Goal: Transaction & Acquisition: Purchase product/service

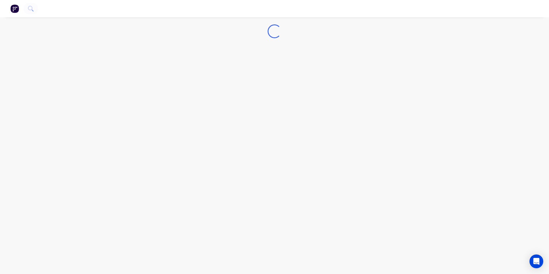
click at [16, 9] on img "button" at bounding box center [14, 8] width 9 height 9
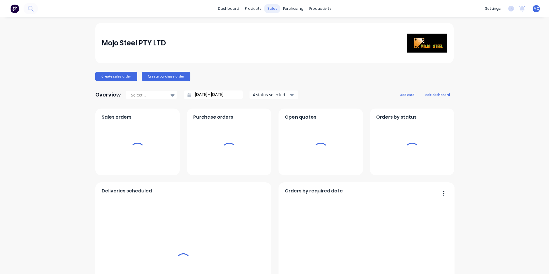
click at [271, 8] on div "sales" at bounding box center [272, 8] width 16 height 9
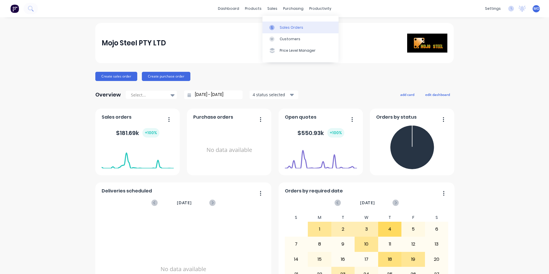
click at [287, 29] on div "Sales Orders" at bounding box center [292, 27] width 24 height 5
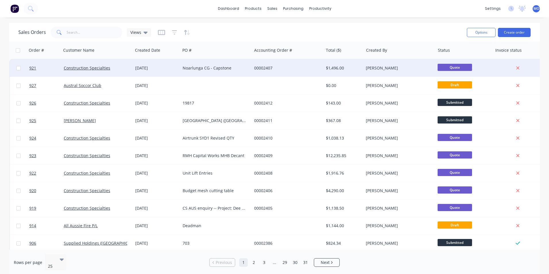
click at [142, 68] on div "[DATE]" at bounding box center [156, 68] width 43 height 6
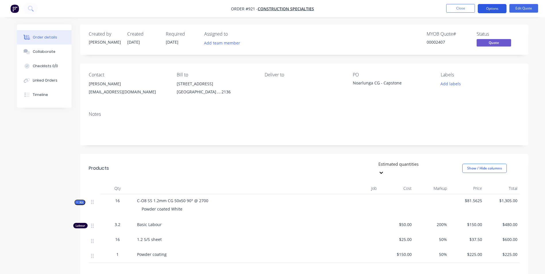
click at [490, 6] on button "Options" at bounding box center [491, 8] width 29 height 9
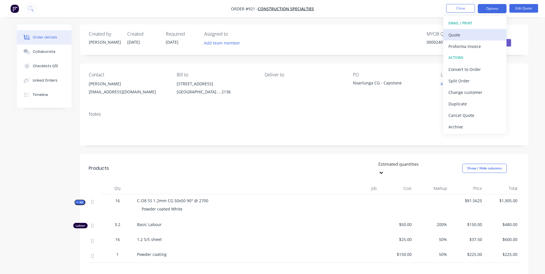
click at [455, 38] on div "Quote" at bounding box center [474, 35] width 53 height 8
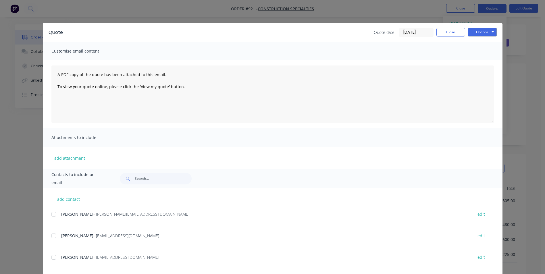
click at [53, 236] on div at bounding box center [53, 235] width 11 height 11
click at [53, 256] on div at bounding box center [53, 257] width 11 height 11
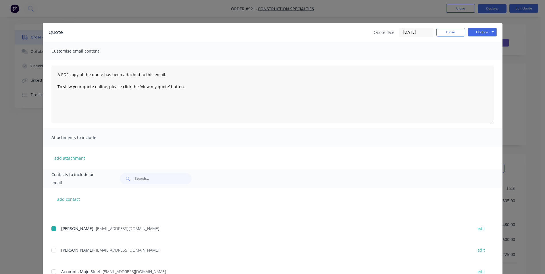
drag, startPoint x: 52, startPoint y: 249, endPoint x: 65, endPoint y: 246, distance: 13.8
click at [52, 249] on div at bounding box center [53, 249] width 11 height 11
click at [473, 34] on button "Options" at bounding box center [482, 32] width 29 height 9
click at [477, 59] on button "Email" at bounding box center [486, 61] width 37 height 9
click at [447, 35] on button "Close" at bounding box center [450, 32] width 29 height 9
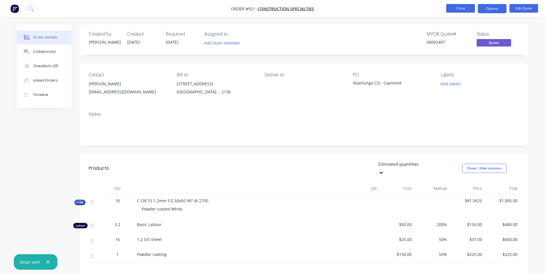
click at [465, 10] on button "Close" at bounding box center [460, 8] width 29 height 9
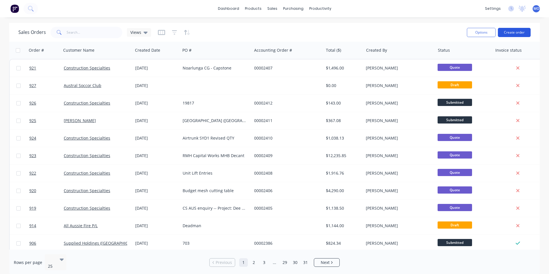
click at [510, 33] on button "Create order" at bounding box center [514, 32] width 33 height 9
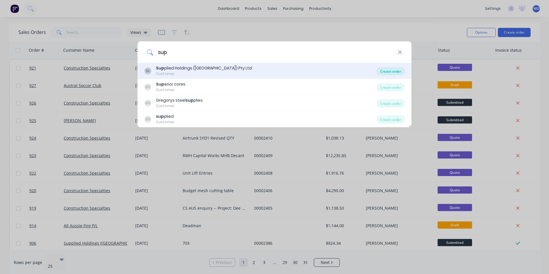
type input "sup"
click at [399, 68] on div "Create order" at bounding box center [391, 71] width 28 height 8
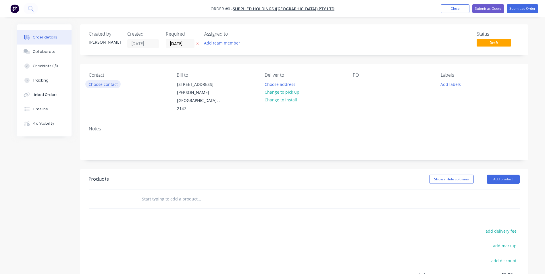
click at [98, 84] on button "Choose contact" at bounding box center [102, 84] width 35 height 8
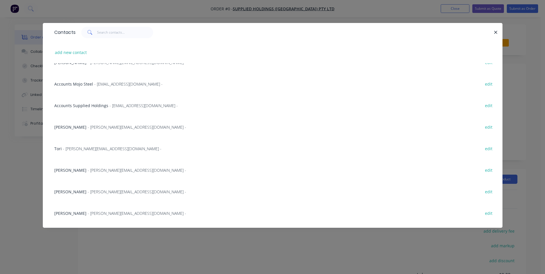
scroll to position [44, 0]
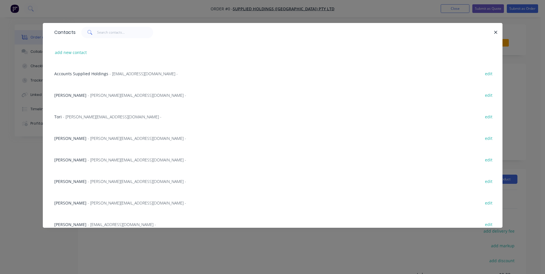
click at [113, 182] on span "- [PERSON_NAME][EMAIL_ADDRESS][DOMAIN_NAME] -" at bounding box center [137, 181] width 98 height 5
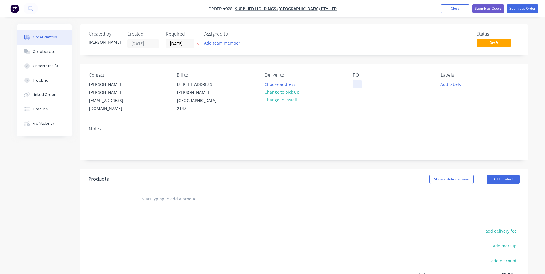
click at [357, 84] on div at bounding box center [357, 84] width 9 height 8
click at [494, 175] on button "Add product" at bounding box center [502, 179] width 33 height 9
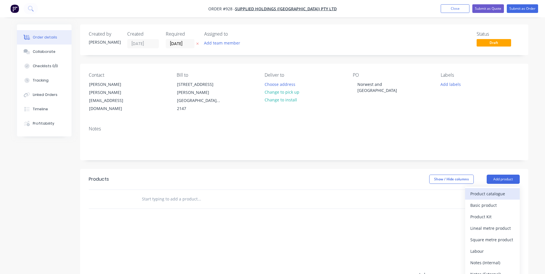
click at [487, 188] on button "Product catalogue" at bounding box center [492, 193] width 55 height 11
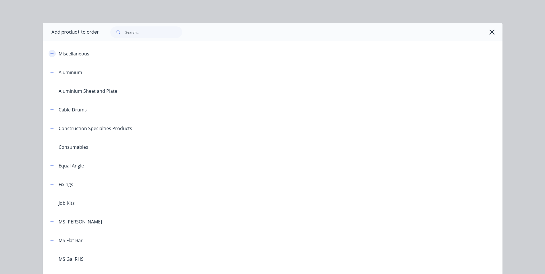
click at [50, 54] on icon "button" at bounding box center [51, 54] width 3 height 4
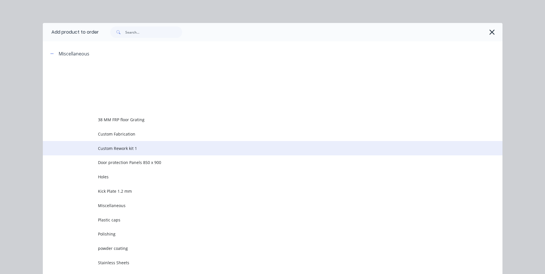
click at [117, 150] on span "Custom Rework kit 1" at bounding box center [259, 148] width 323 height 6
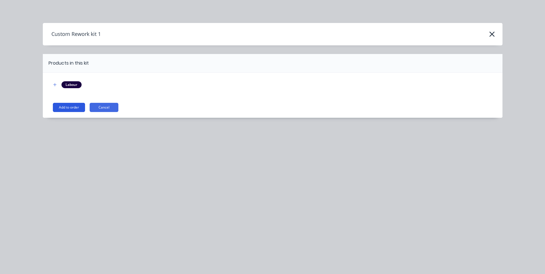
click at [68, 106] on button "Add to order" at bounding box center [69, 107] width 32 height 9
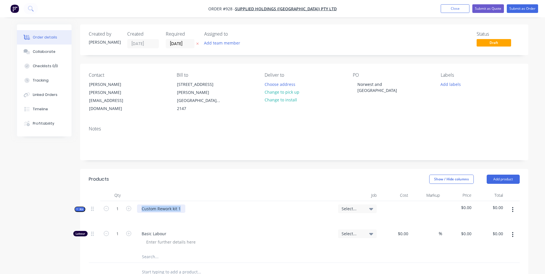
drag, startPoint x: 187, startPoint y: 192, endPoint x: 136, endPoint y: 198, distance: 51.5
click at [136, 201] on div "Custom Rework kit 1" at bounding box center [235, 213] width 201 height 25
click at [513, 204] on button "button" at bounding box center [512, 209] width 13 height 10
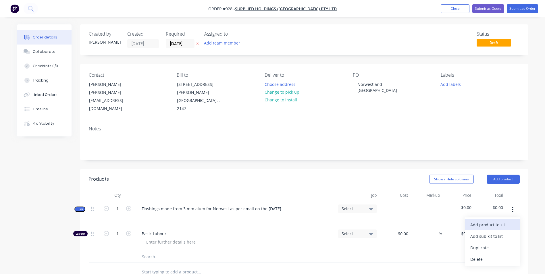
click at [488, 221] on div "Add product to kit" at bounding box center [492, 225] width 44 height 8
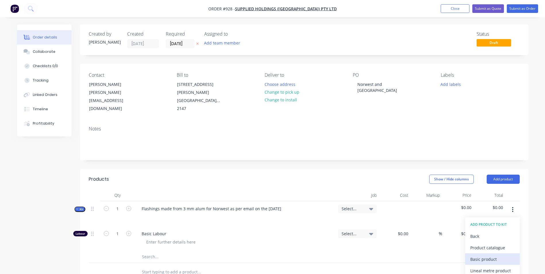
click at [473, 255] on div "Basic product" at bounding box center [492, 259] width 44 height 8
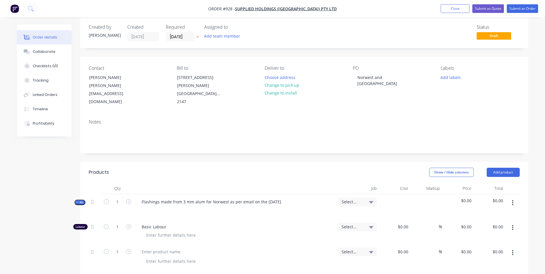
scroll to position [86, 0]
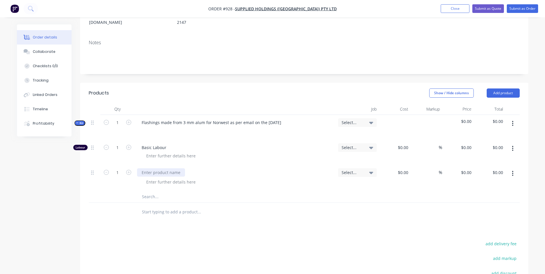
click at [176, 168] on div at bounding box center [161, 172] width 48 height 8
type input "$320.00"
click at [119, 143] on input "1" at bounding box center [117, 147] width 15 height 9
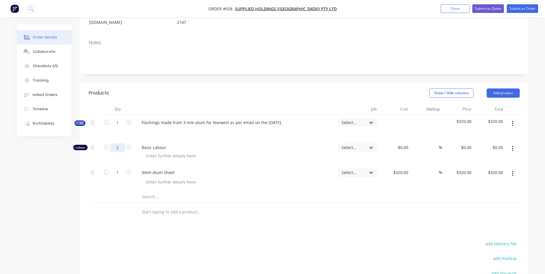
type input "2"
type input "$50.00"
type input "$100.00"
type input "150"
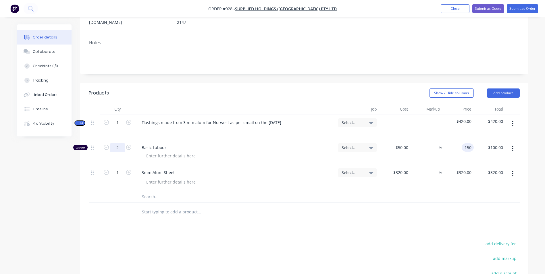
type input "200"
type input "$150.00"
click at [512, 120] on icon "button" at bounding box center [512, 123] width 1 height 6
type input "$300.00"
click at [487, 157] on div "Duplicate" at bounding box center [492, 161] width 44 height 8
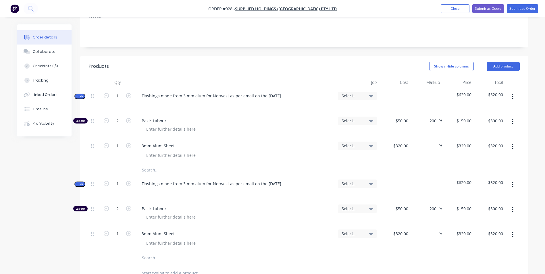
scroll to position [115, 0]
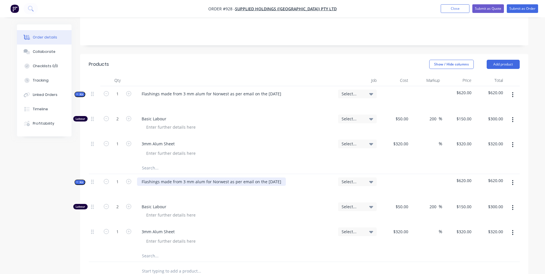
click at [227, 177] on div "Flashings made from 3 mm alum for Norwest as per email on the [DATE]" at bounding box center [211, 181] width 149 height 8
click at [408, 227] on input "320" at bounding box center [406, 231] width 10 height 8
type input "$30.00"
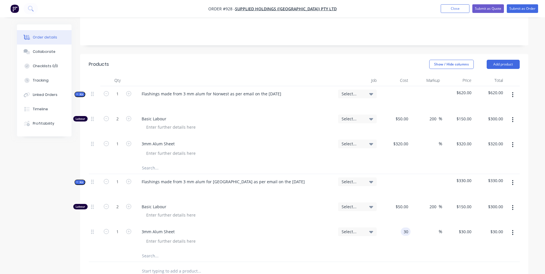
click at [402, 227] on div "30 30" at bounding box center [406, 231] width 10 height 8
type input "$300.00"
click at [437, 136] on div "%" at bounding box center [426, 149] width 32 height 26
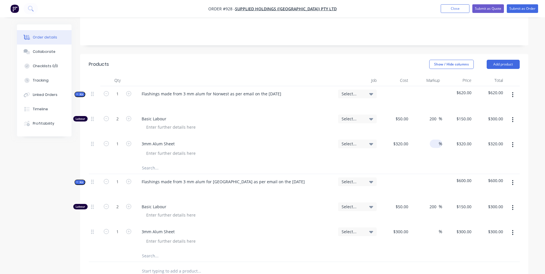
click at [433, 140] on input at bounding box center [435, 144] width 7 height 8
type input "50"
type input "480"
type input "$480.00"
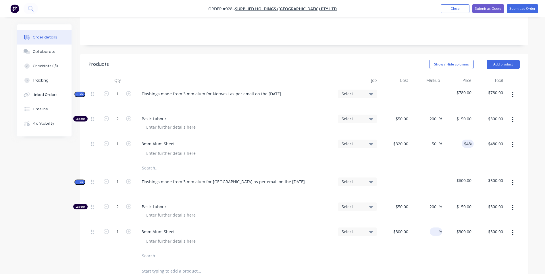
click at [432, 227] on input at bounding box center [435, 231] width 7 height 8
type input "50"
type input "450"
type input "$450.00"
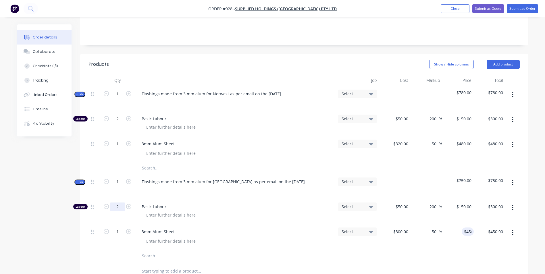
click at [121, 202] on input "2" at bounding box center [117, 206] width 15 height 9
type input "1.75"
type input "$262.50"
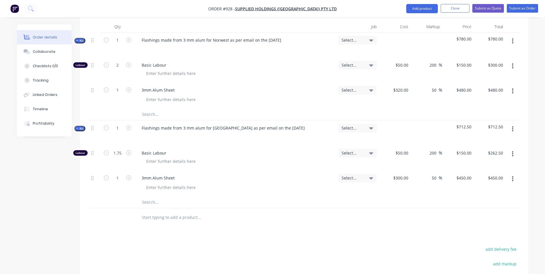
scroll to position [167, 0]
click at [479, 5] on button "Submit as Quote" at bounding box center [488, 8] width 32 height 9
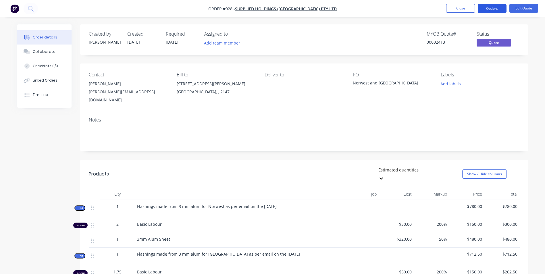
click at [494, 11] on button "Options" at bounding box center [491, 8] width 29 height 9
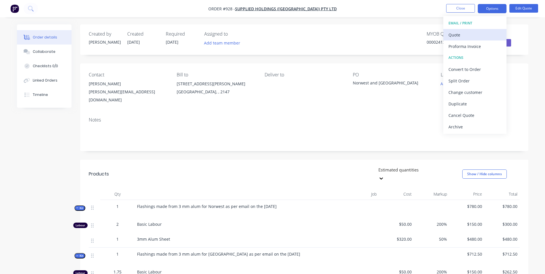
click at [472, 35] on div "Quote" at bounding box center [474, 35] width 53 height 8
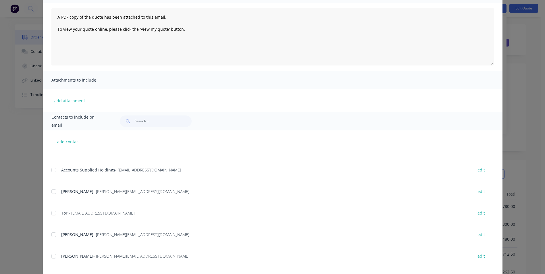
scroll to position [57, 0]
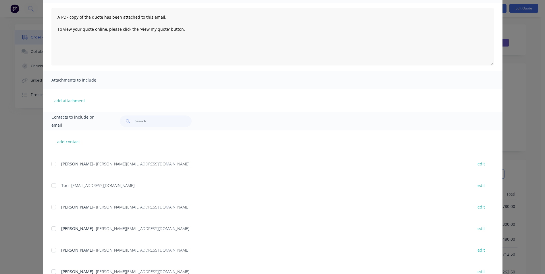
click at [53, 249] on div at bounding box center [53, 249] width 11 height 11
drag, startPoint x: 52, startPoint y: 231, endPoint x: 63, endPoint y: 233, distance: 11.7
click at [52, 231] on div at bounding box center [53, 228] width 11 height 11
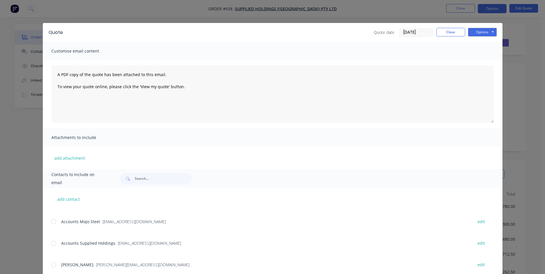
scroll to position [14, 0]
click at [50, 266] on div at bounding box center [53, 264] width 11 height 11
click at [473, 35] on button "Options" at bounding box center [482, 32] width 29 height 9
click at [474, 59] on button "Email" at bounding box center [486, 61] width 37 height 9
click at [446, 35] on button "Close" at bounding box center [450, 32] width 29 height 9
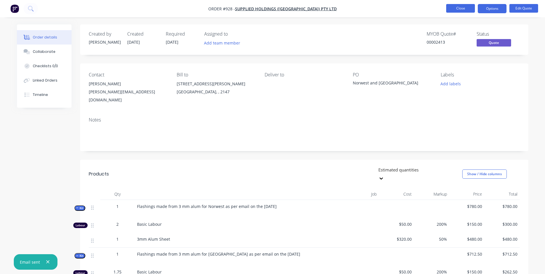
click at [455, 6] on button "Close" at bounding box center [460, 8] width 29 height 9
